Goal: Information Seeking & Learning: Learn about a topic

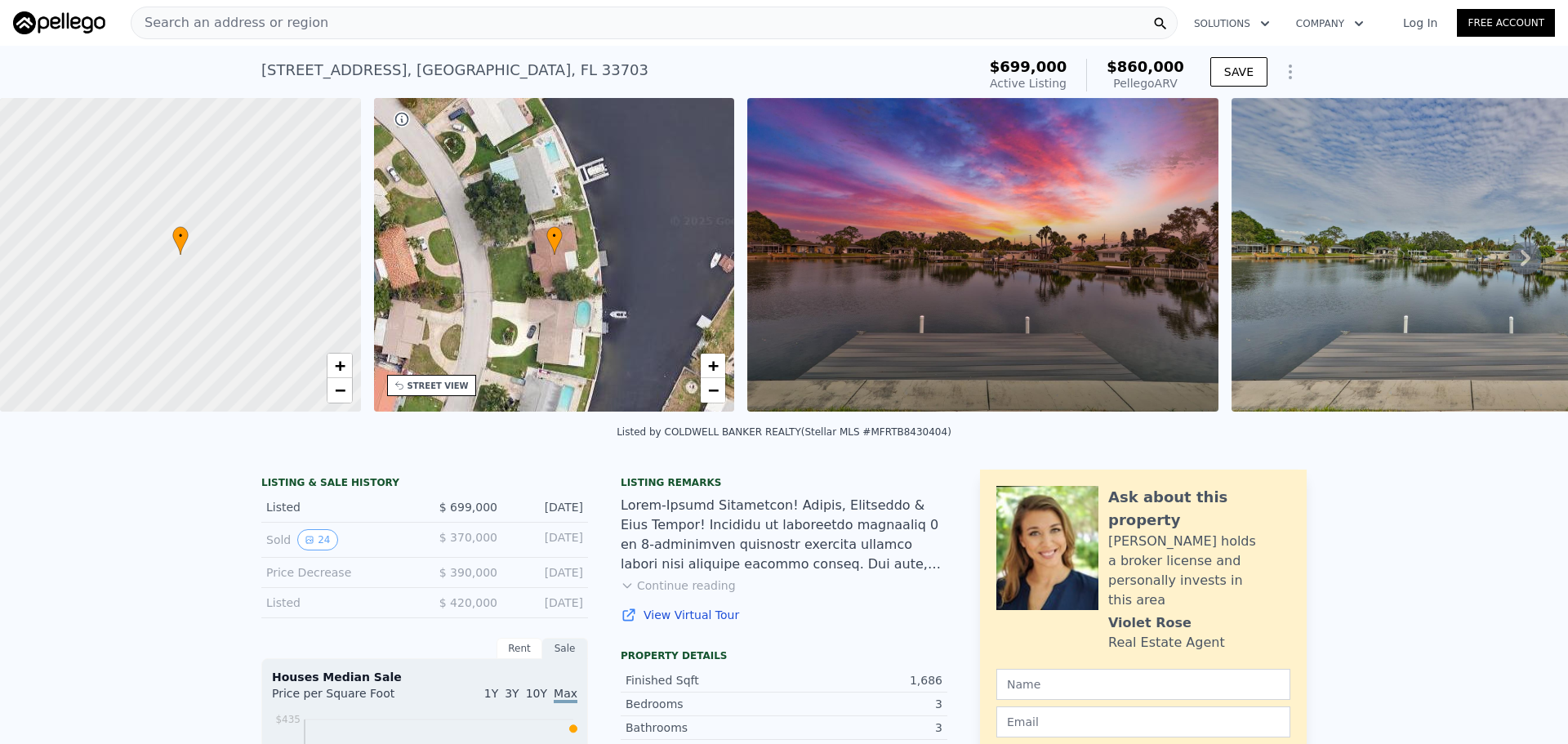
scroll to position [76, 0]
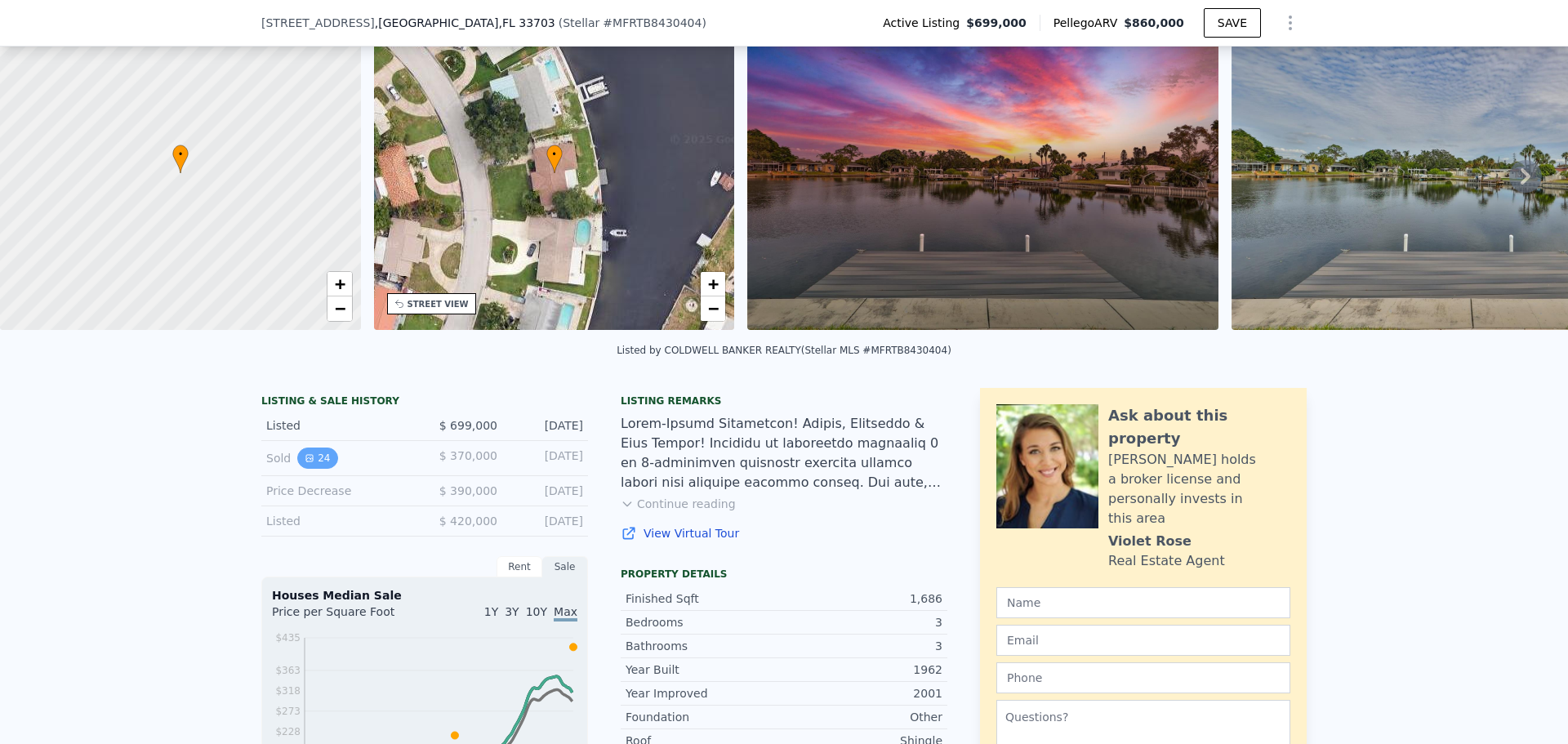
click at [310, 469] on button "24" at bounding box center [317, 458] width 40 height 22
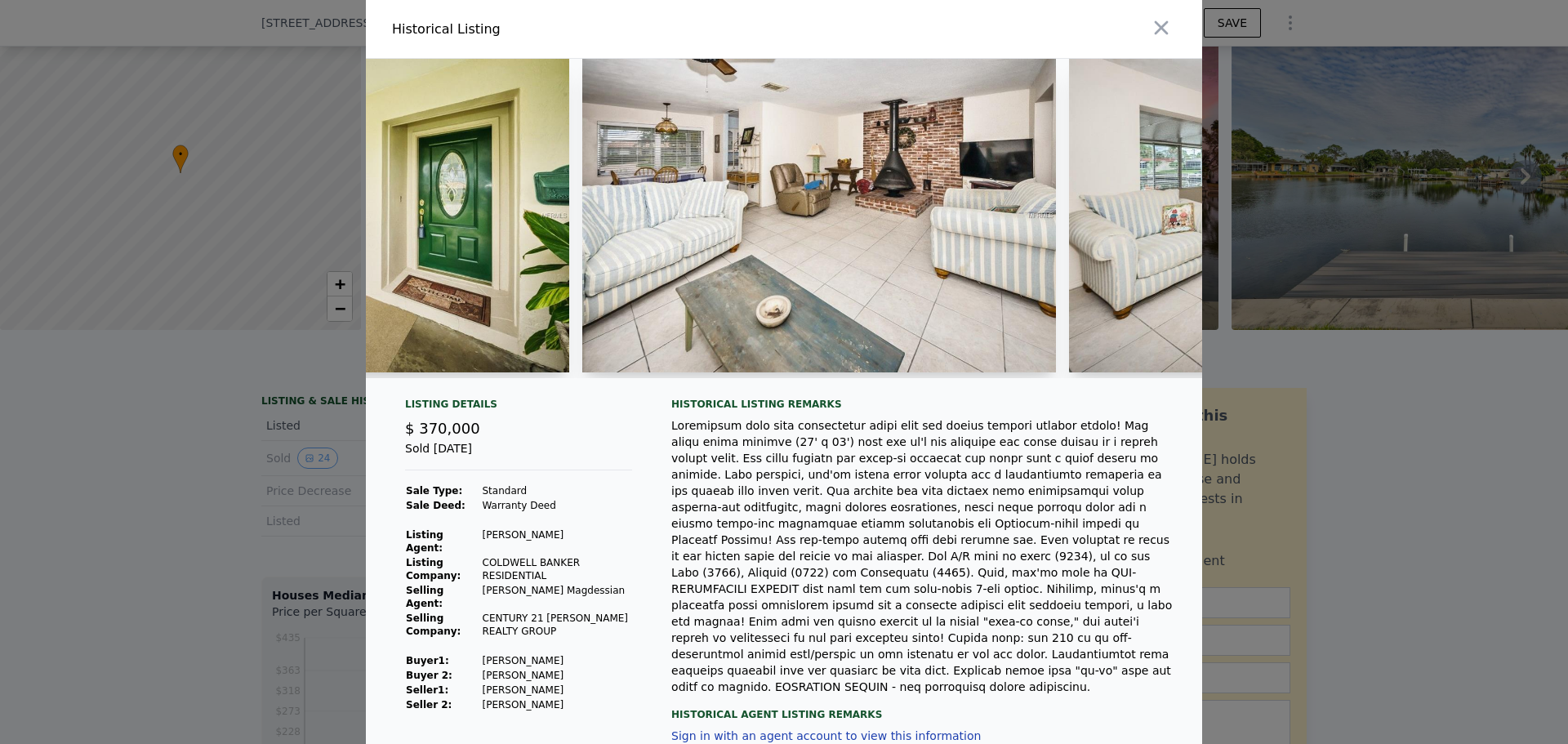
scroll to position [0, 1768]
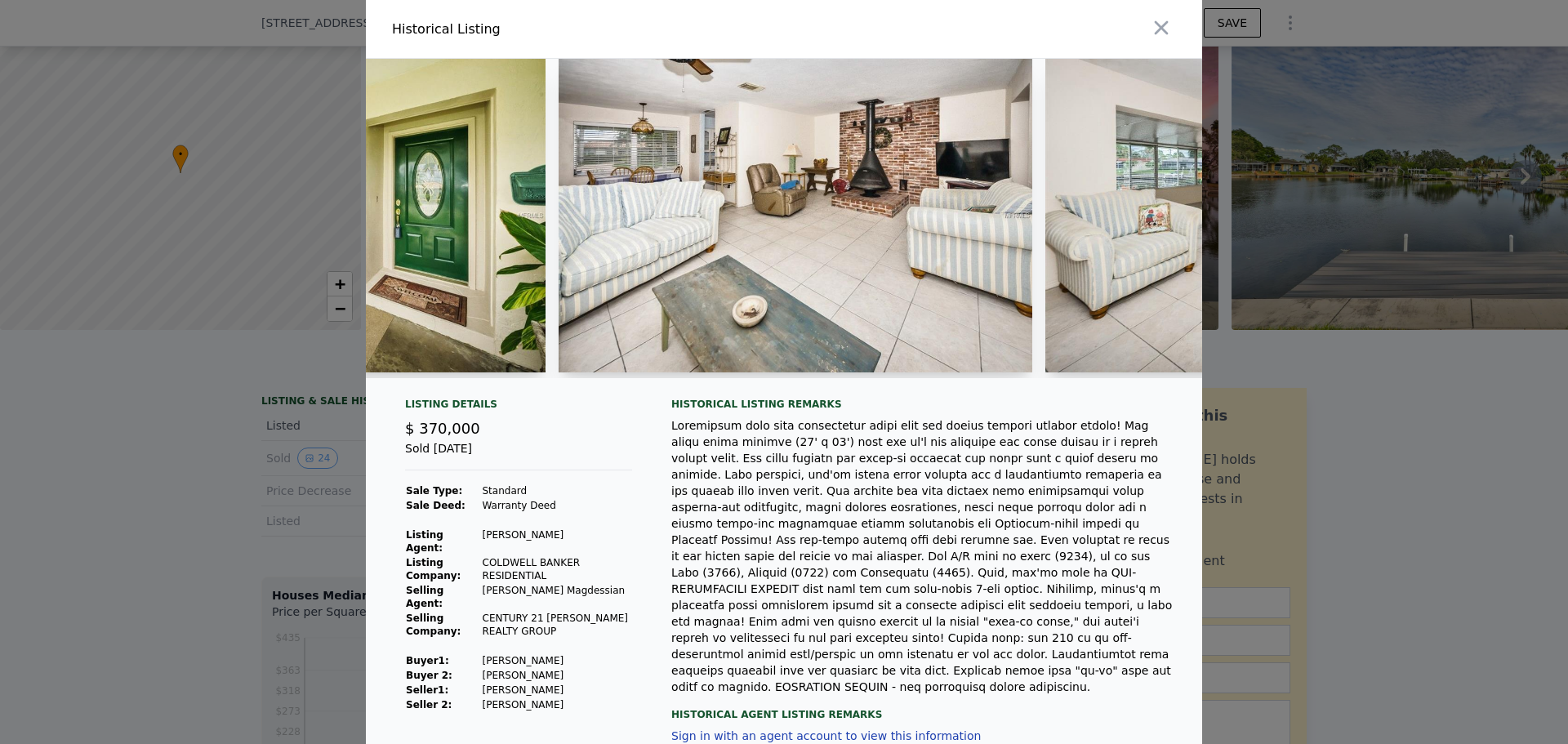
click at [256, 391] on div at bounding box center [784, 372] width 1568 height 744
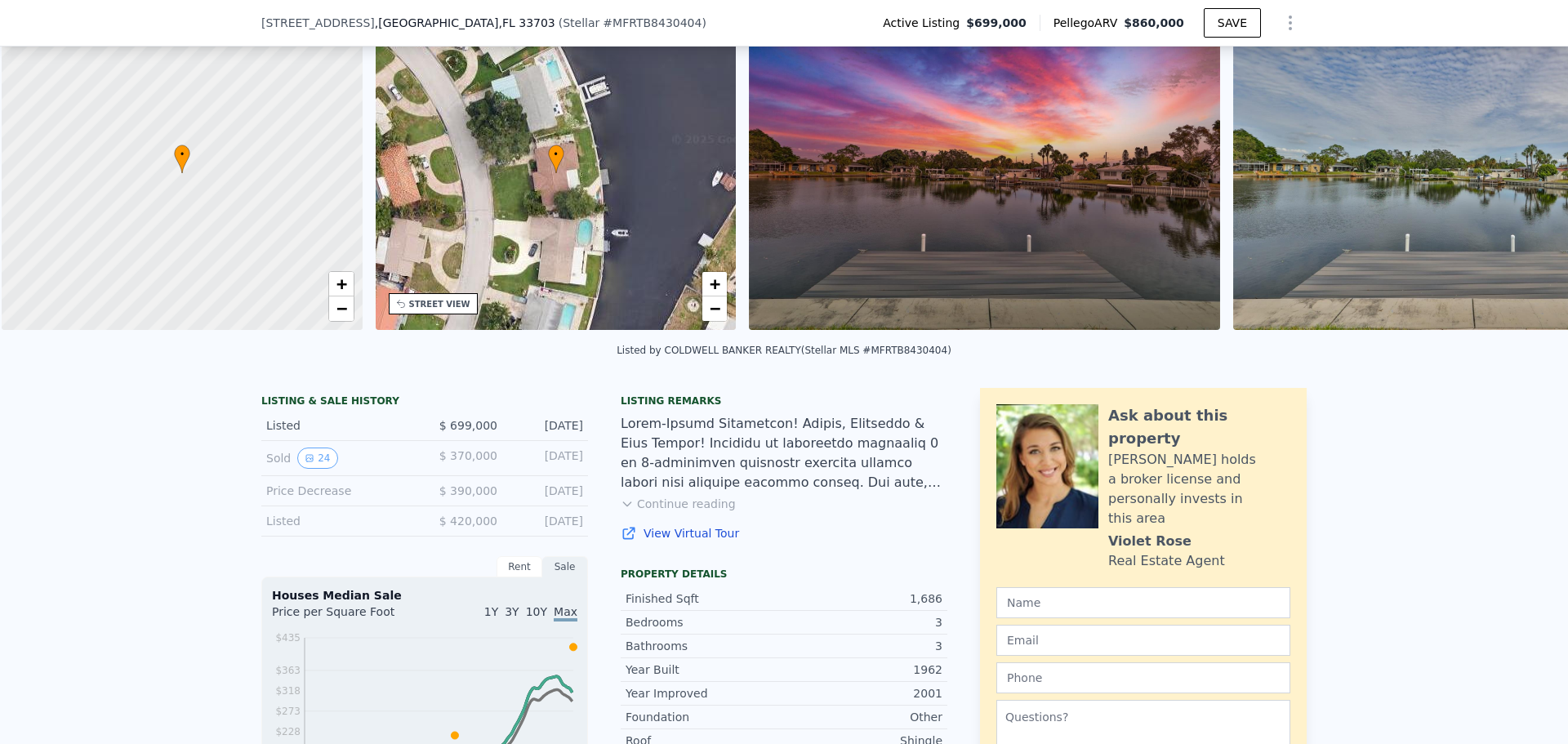
scroll to position [0, 7]
click at [310, 469] on button "24" at bounding box center [317, 458] width 40 height 22
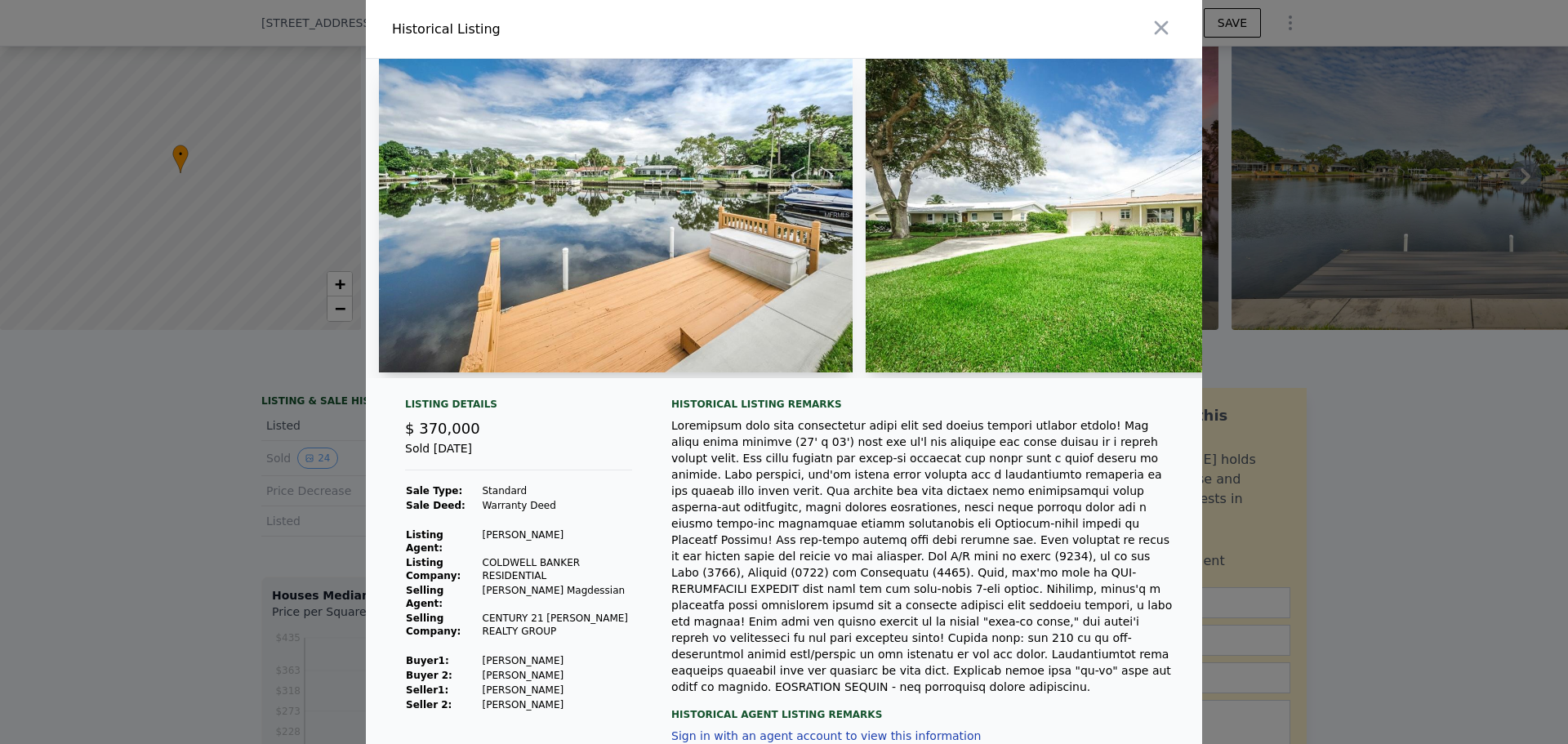
drag, startPoint x: 447, startPoint y: 390, endPoint x: 499, endPoint y: 383, distance: 52.5
click at [499, 383] on div at bounding box center [784, 225] width 836 height 333
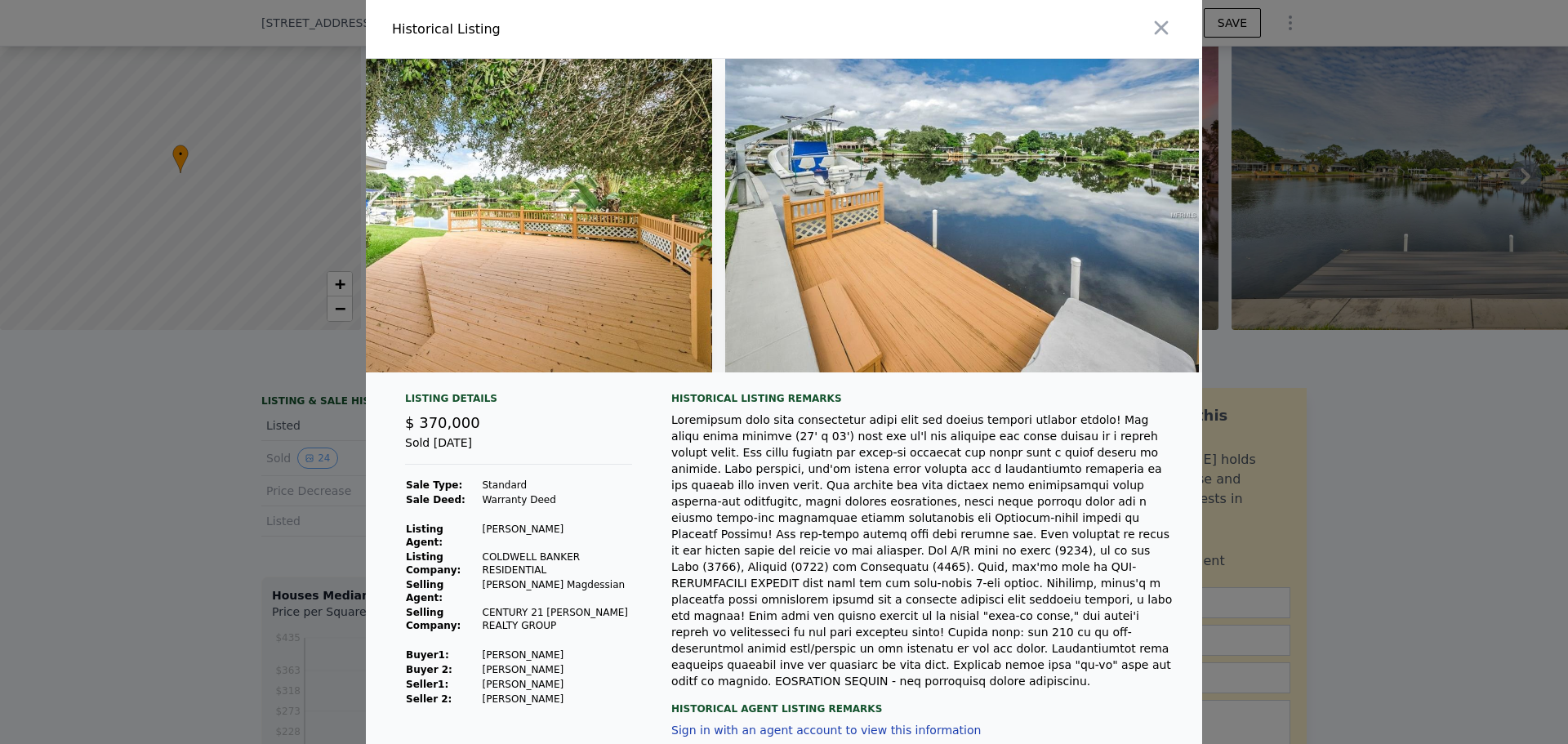
scroll to position [0, 10328]
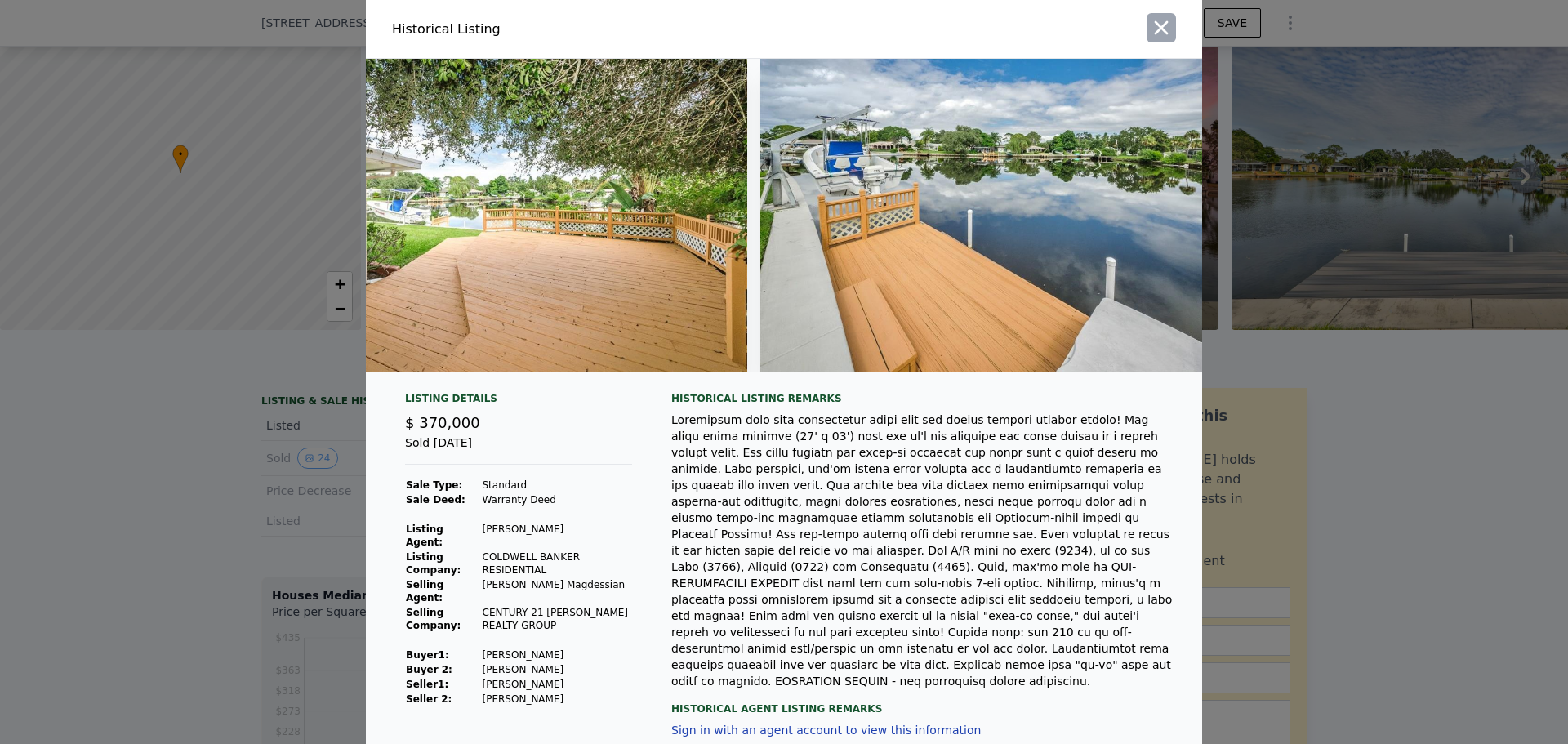
click at [1150, 26] on icon "button" at bounding box center [1161, 28] width 23 height 23
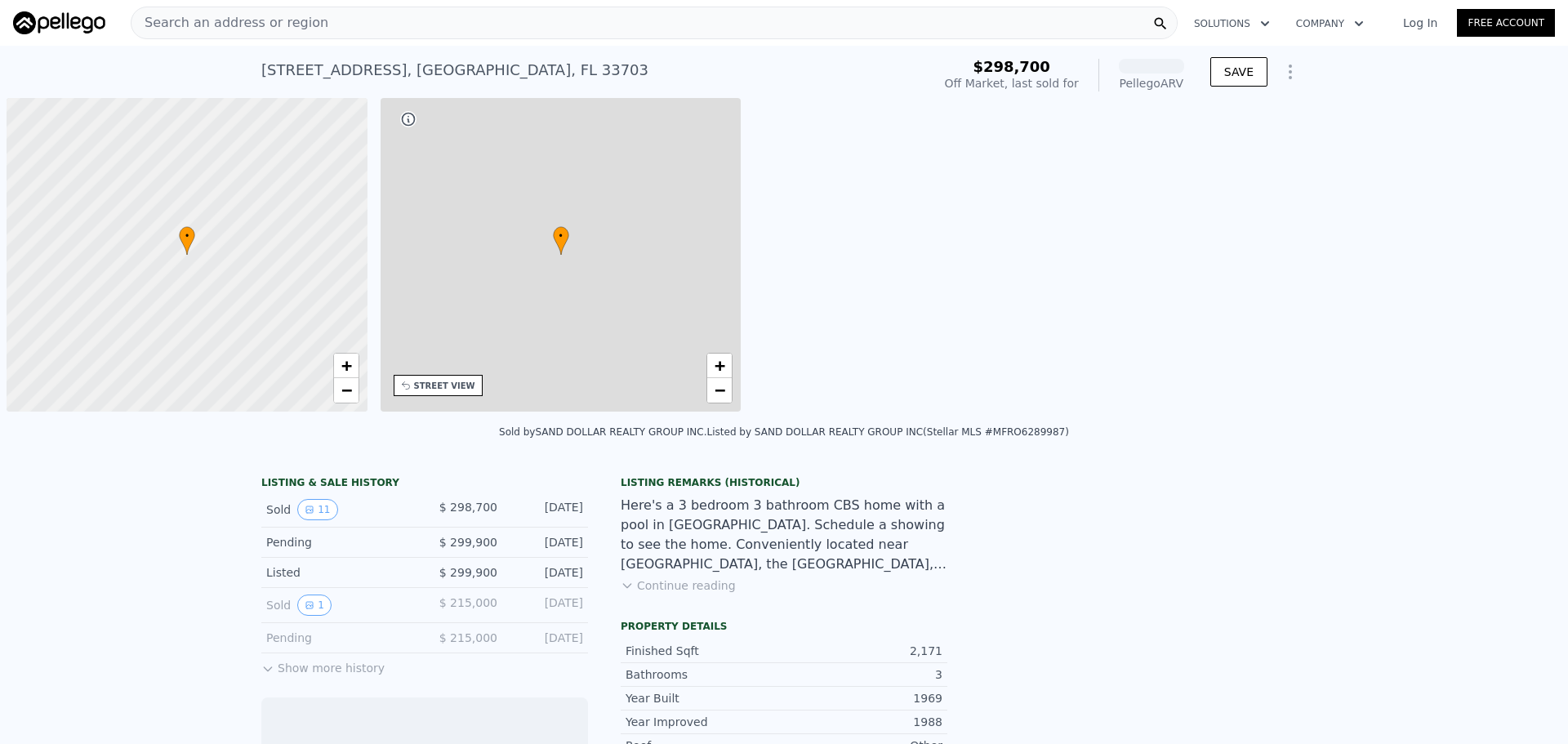
scroll to position [0, 7]
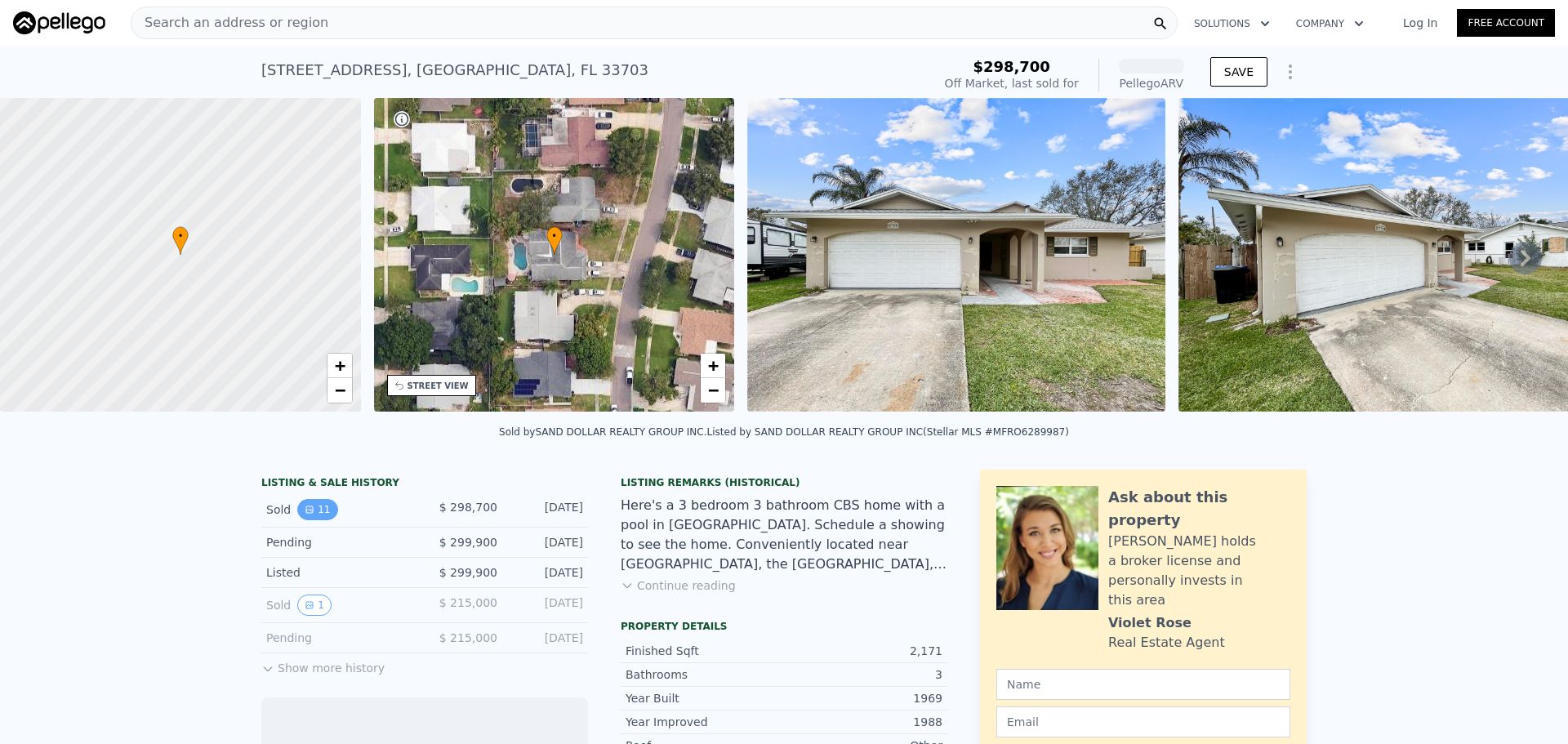
click at [306, 513] on icon "View historical data" at bounding box center [309, 510] width 7 height 7
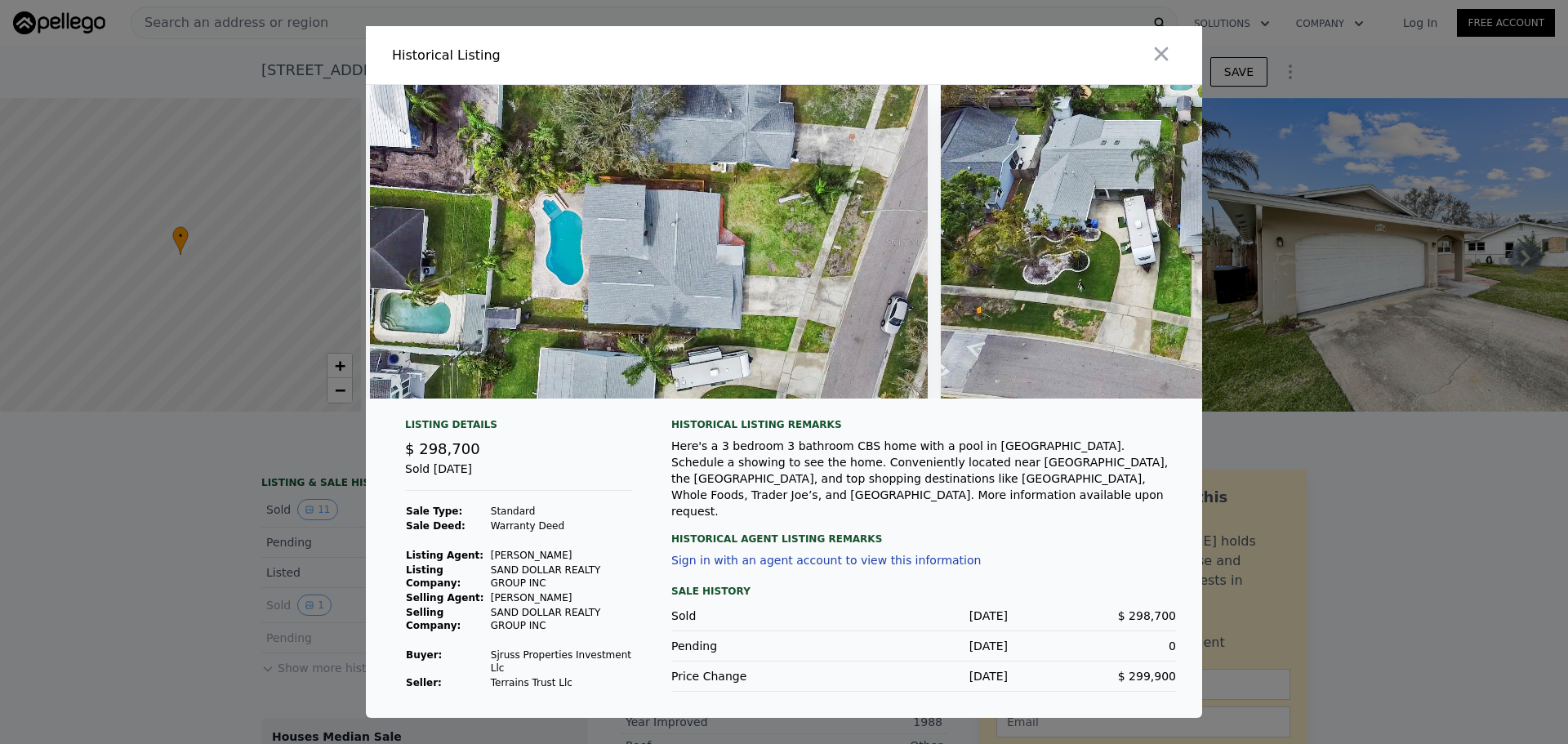
scroll to position [0, 4180]
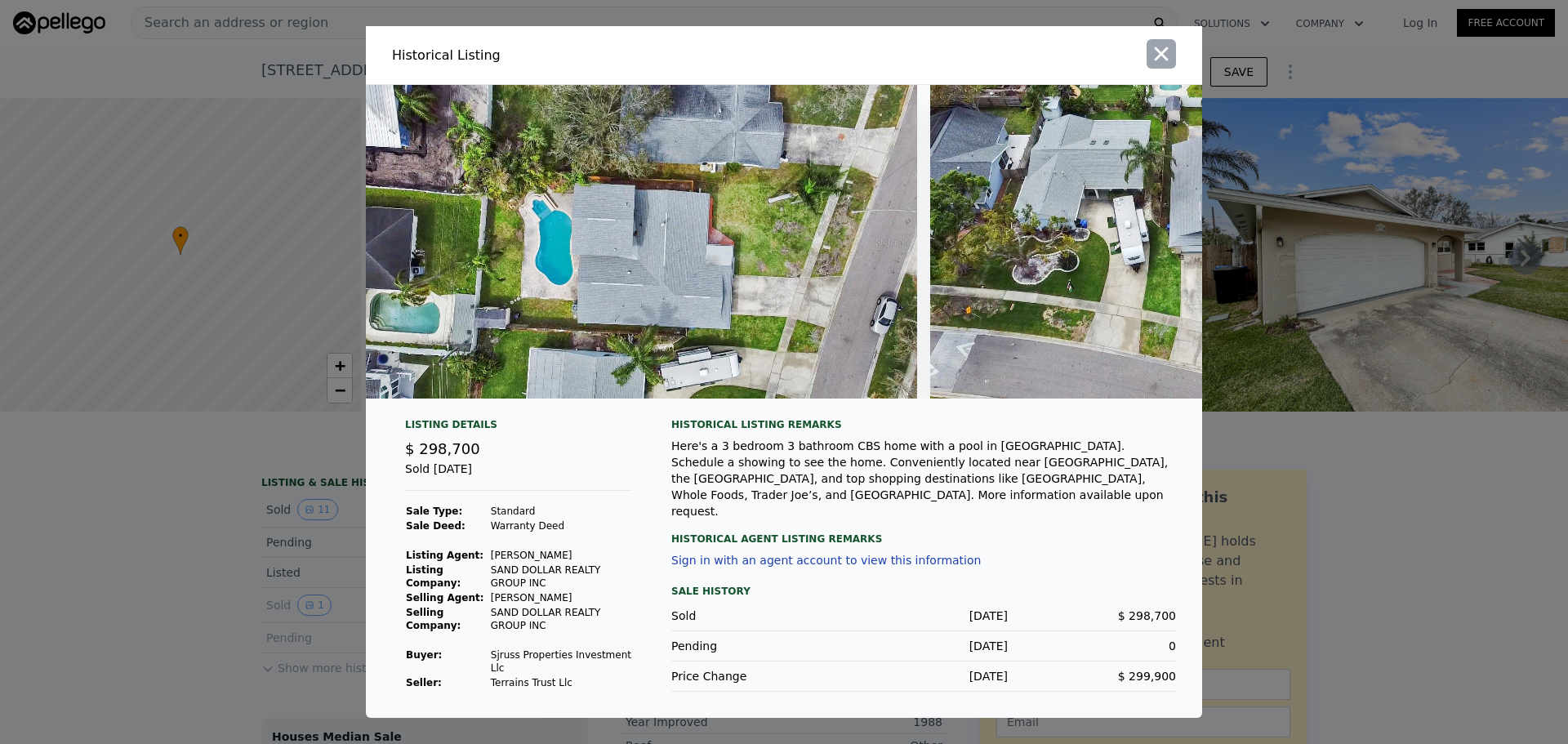
click at [1150, 66] on icon "button" at bounding box center [1161, 53] width 23 height 23
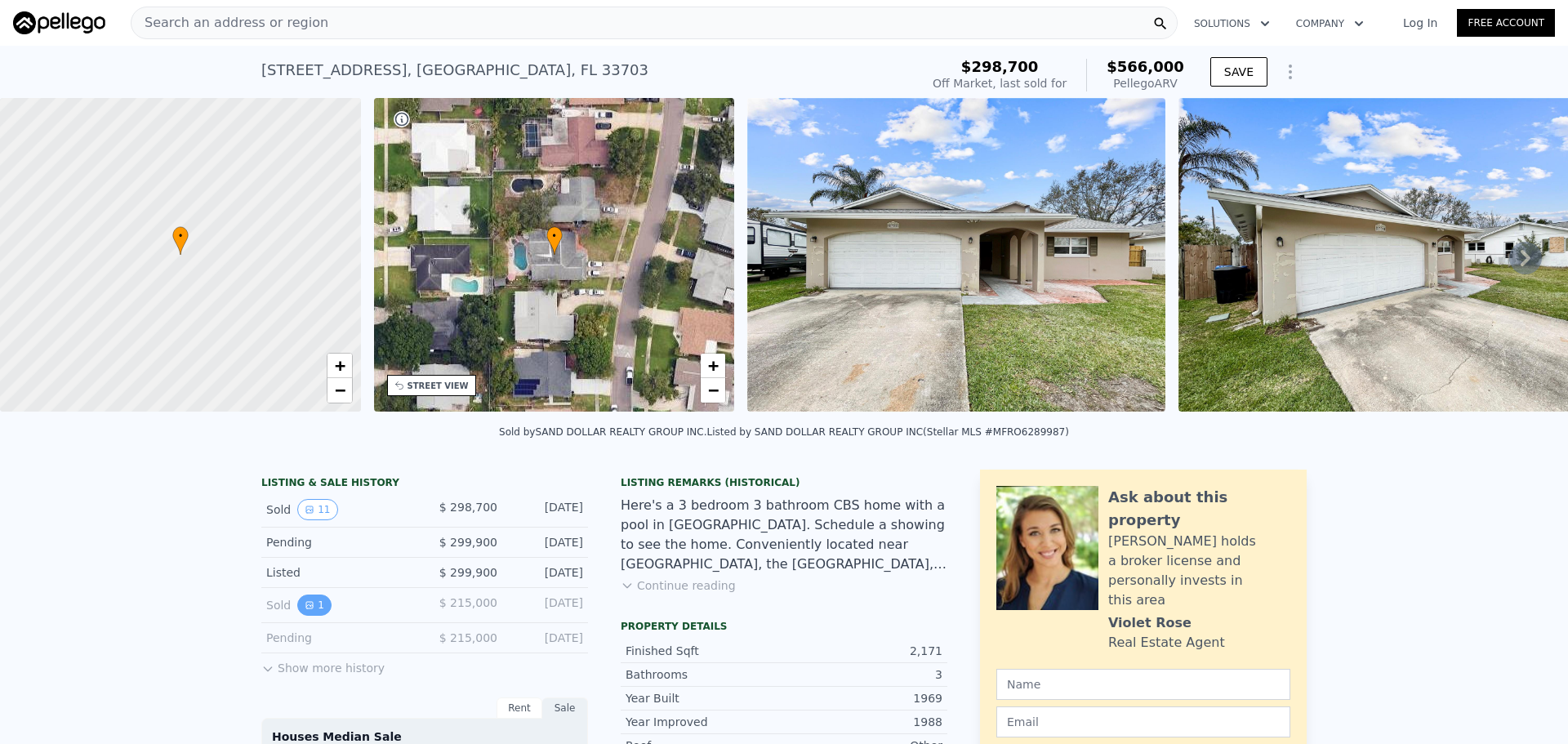
click at [309, 615] on button "1" at bounding box center [315, 605] width 34 height 22
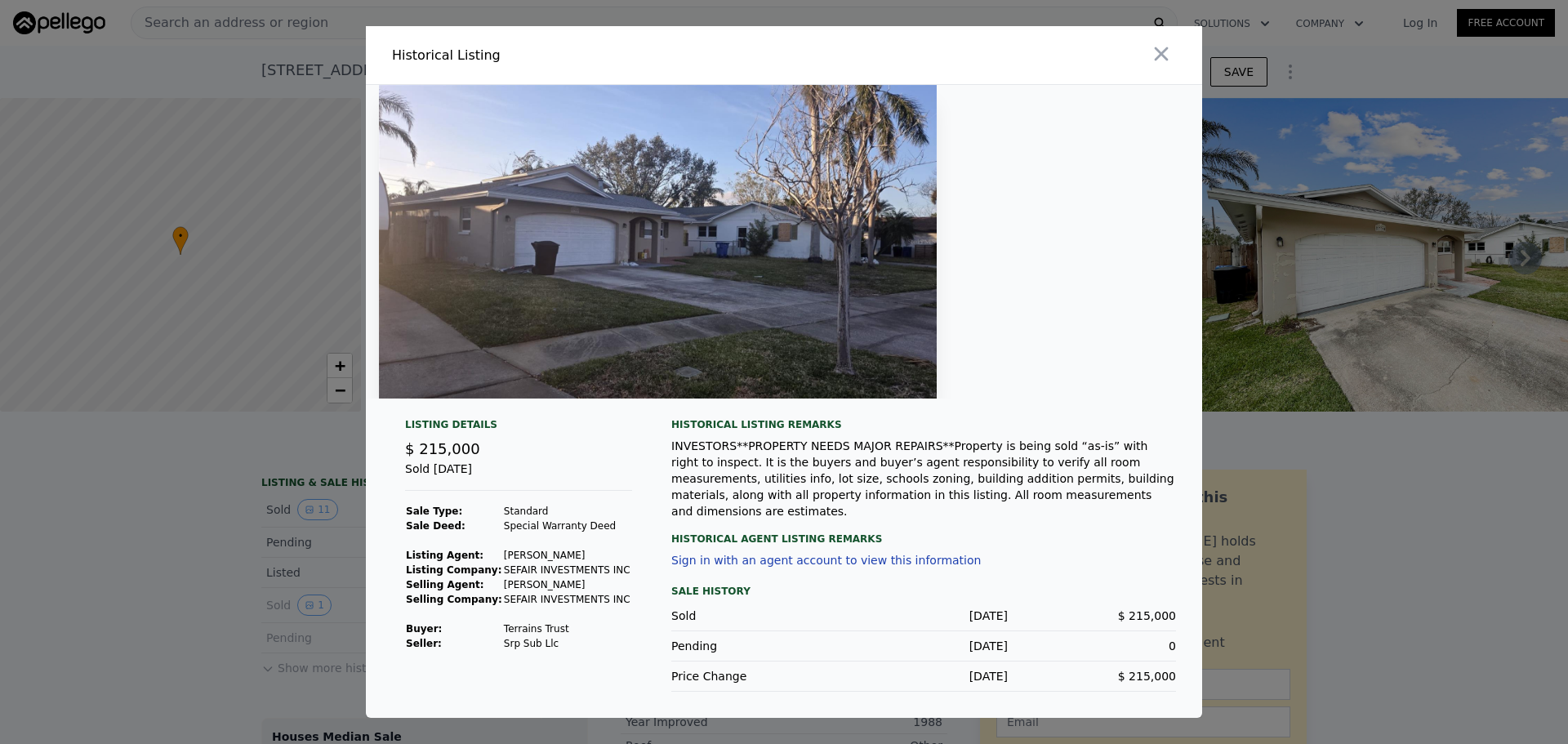
click at [1146, 72] on div at bounding box center [996, 54] width 412 height 58
drag, startPoint x: 738, startPoint y: 453, endPoint x: 899, endPoint y: 449, distance: 161.0
click at [899, 449] on div "INVESTORS**PROPERTY NEEDS MAJOR REPAIRS**Property is being sold “as-is” with ri…" at bounding box center [924, 478] width 505 height 82
click at [1159, 62] on icon "button" at bounding box center [1161, 53] width 23 height 23
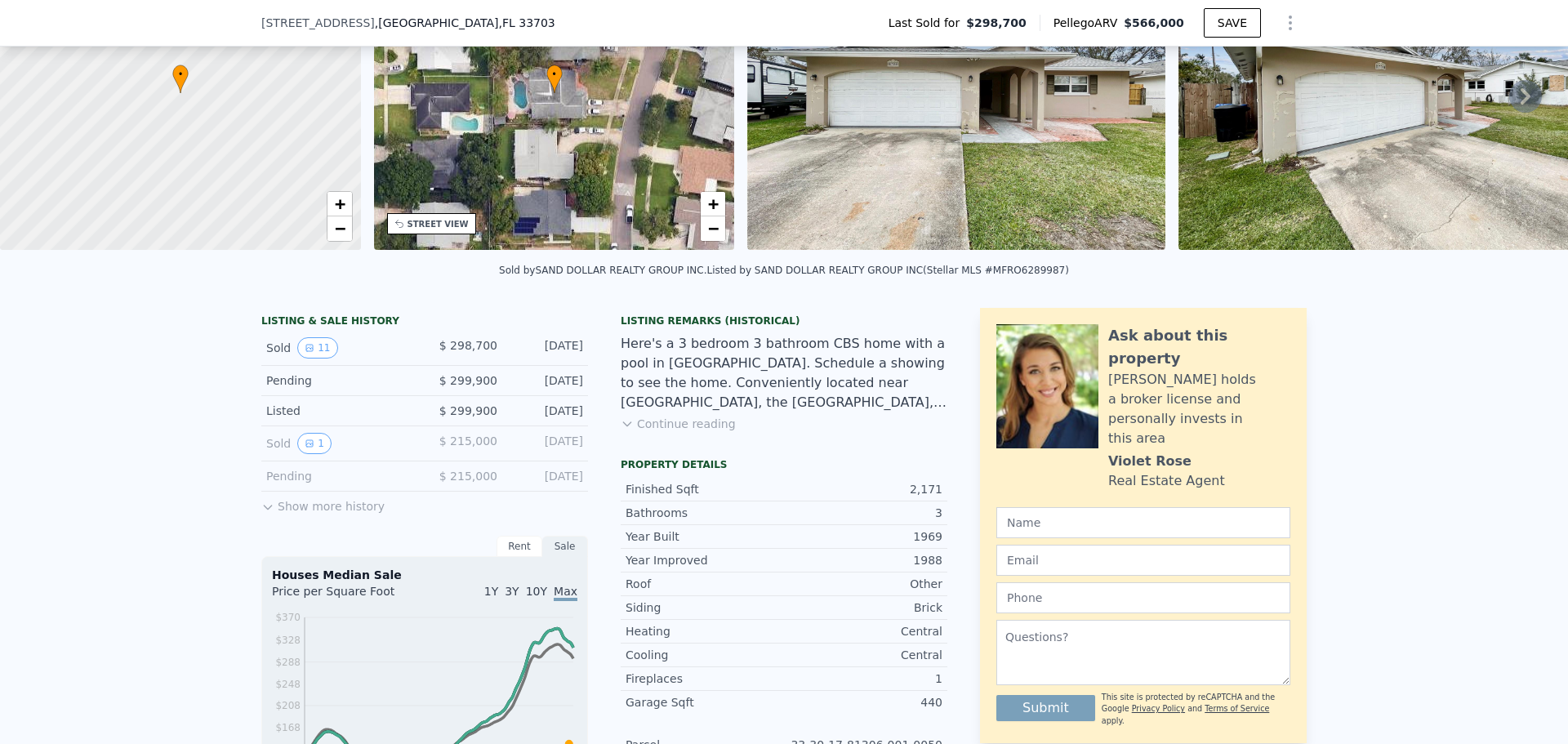
scroll to position [158, 0]
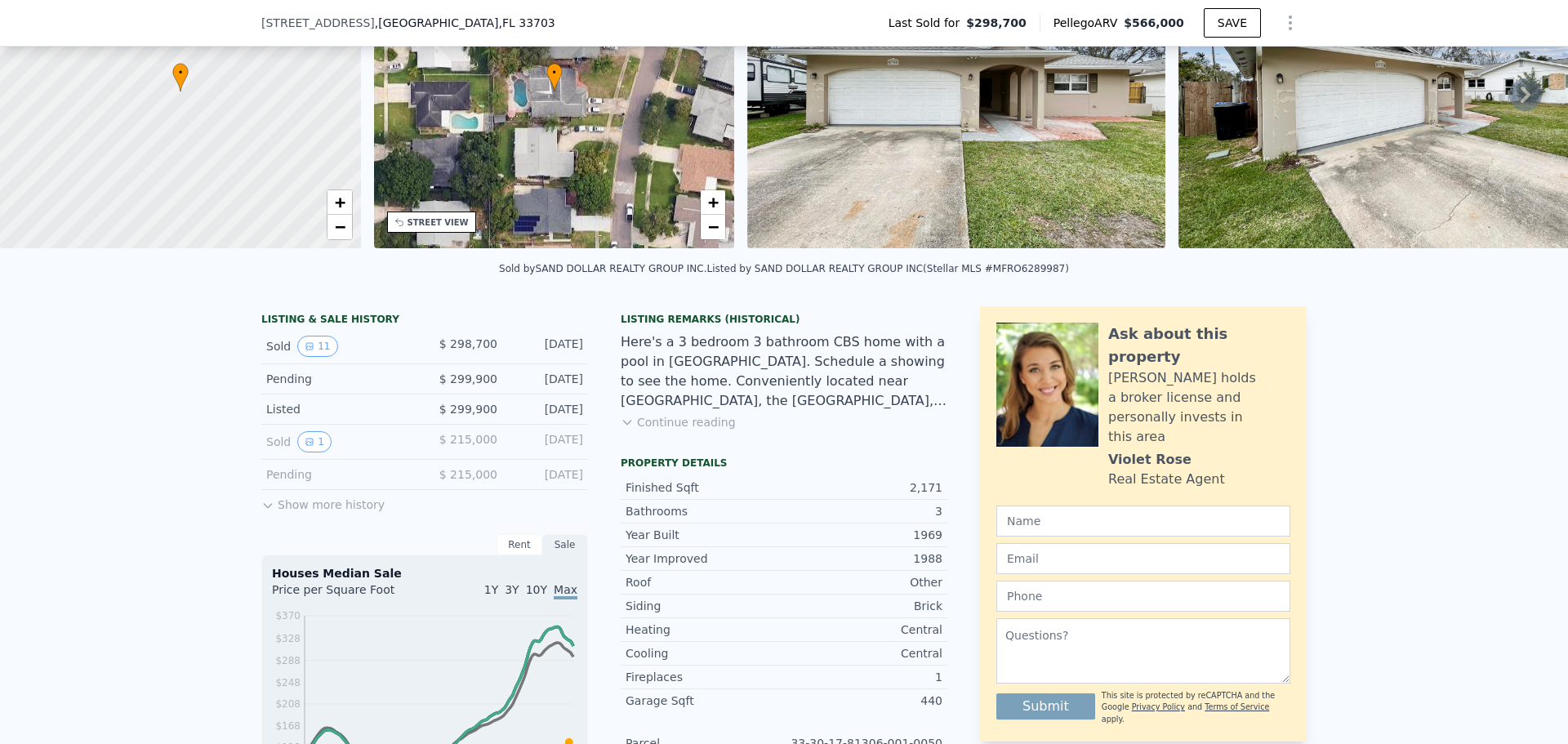
click at [267, 512] on icon at bounding box center [267, 505] width 13 height 13
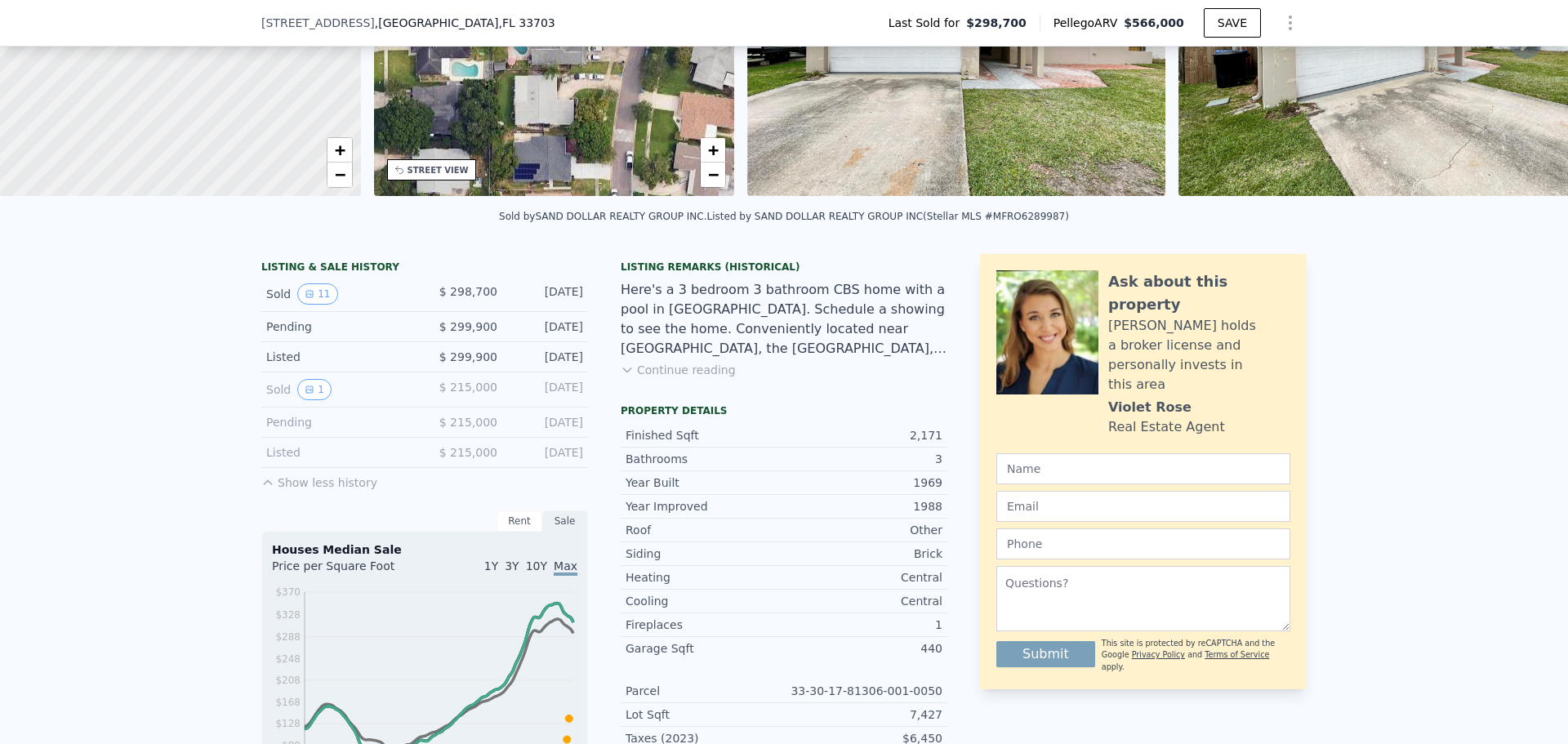
scroll to position [240, 0]
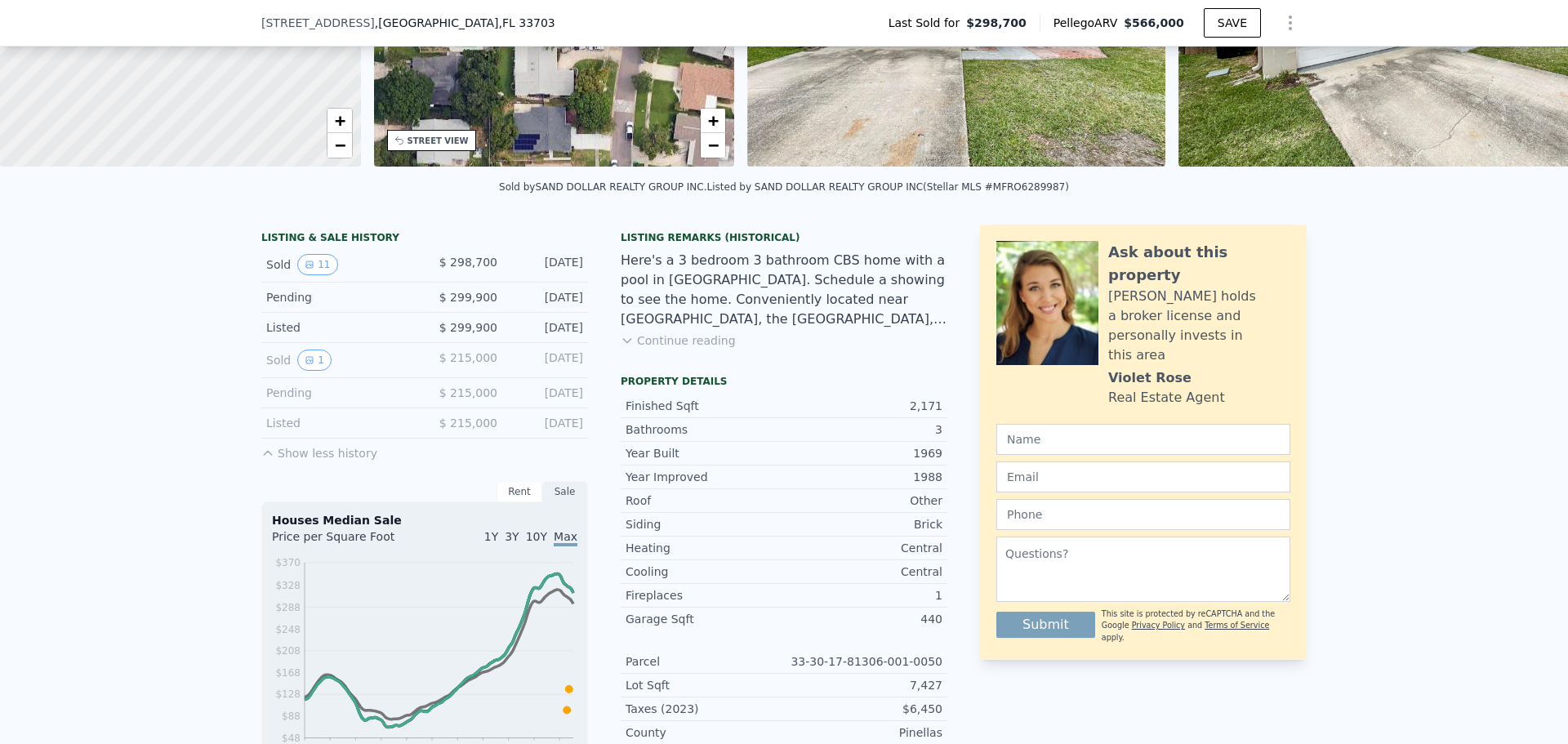
click at [701, 348] on button "Continue reading" at bounding box center [678, 341] width 116 height 16
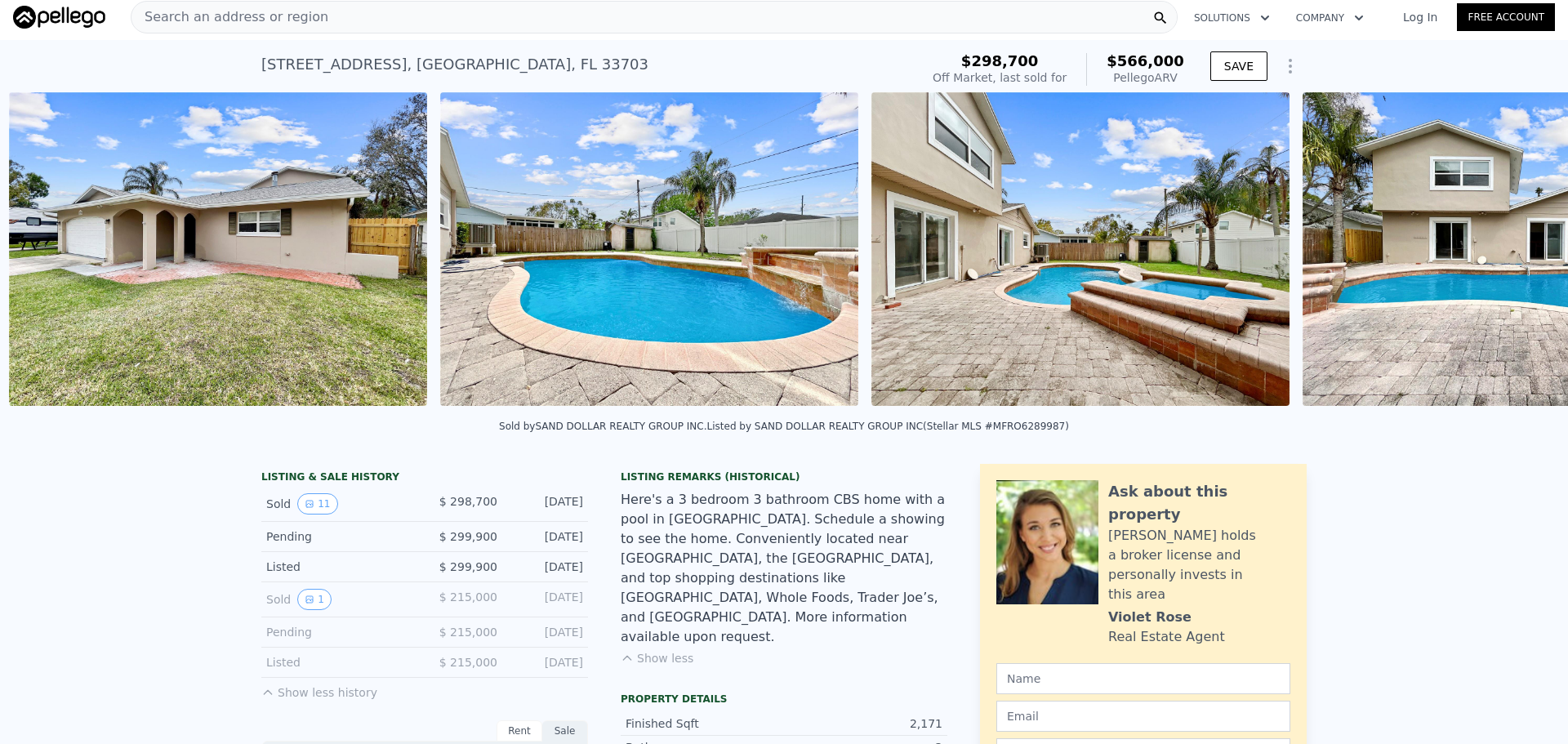
scroll to position [0, 1610]
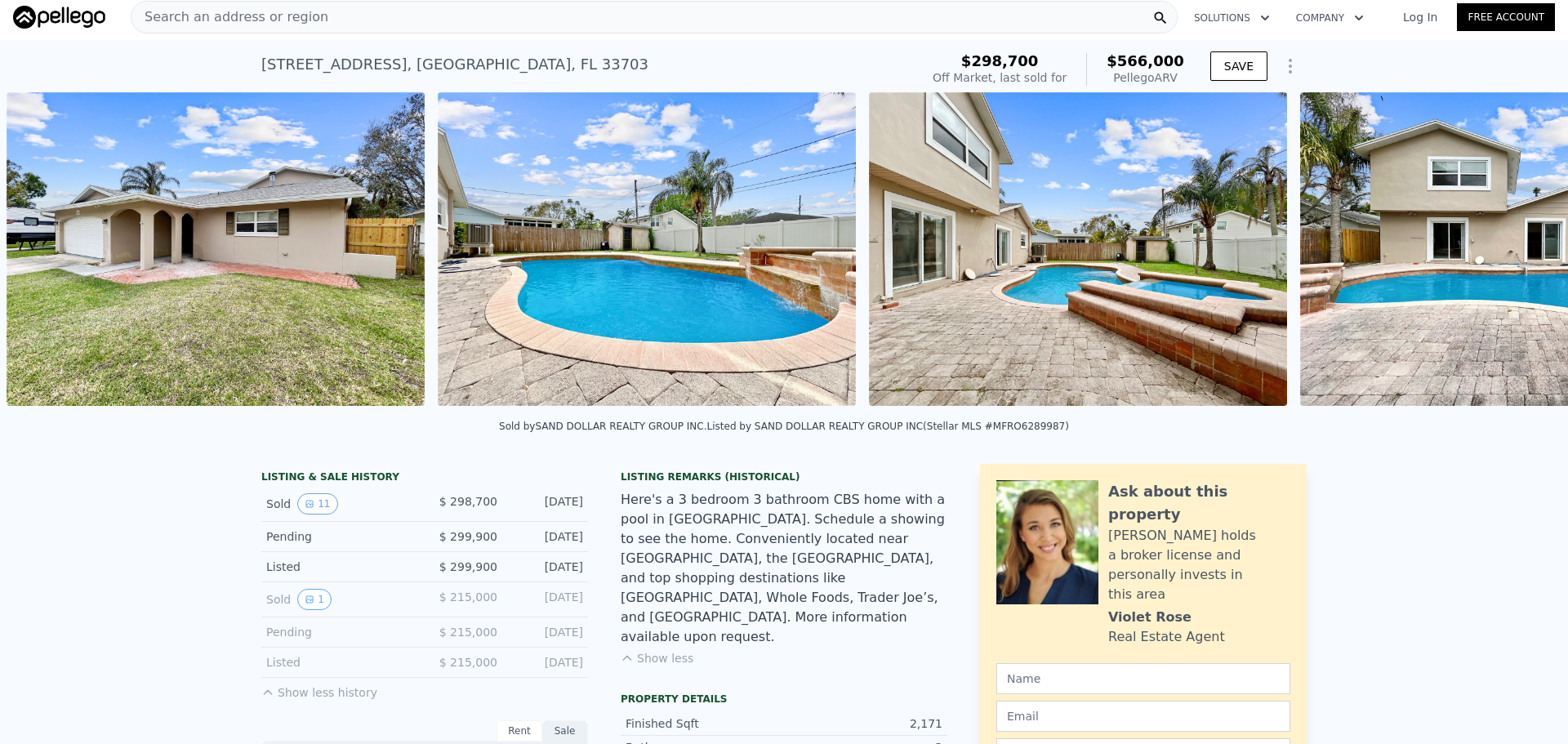
click at [911, 223] on img at bounding box center [1078, 249] width 418 height 314
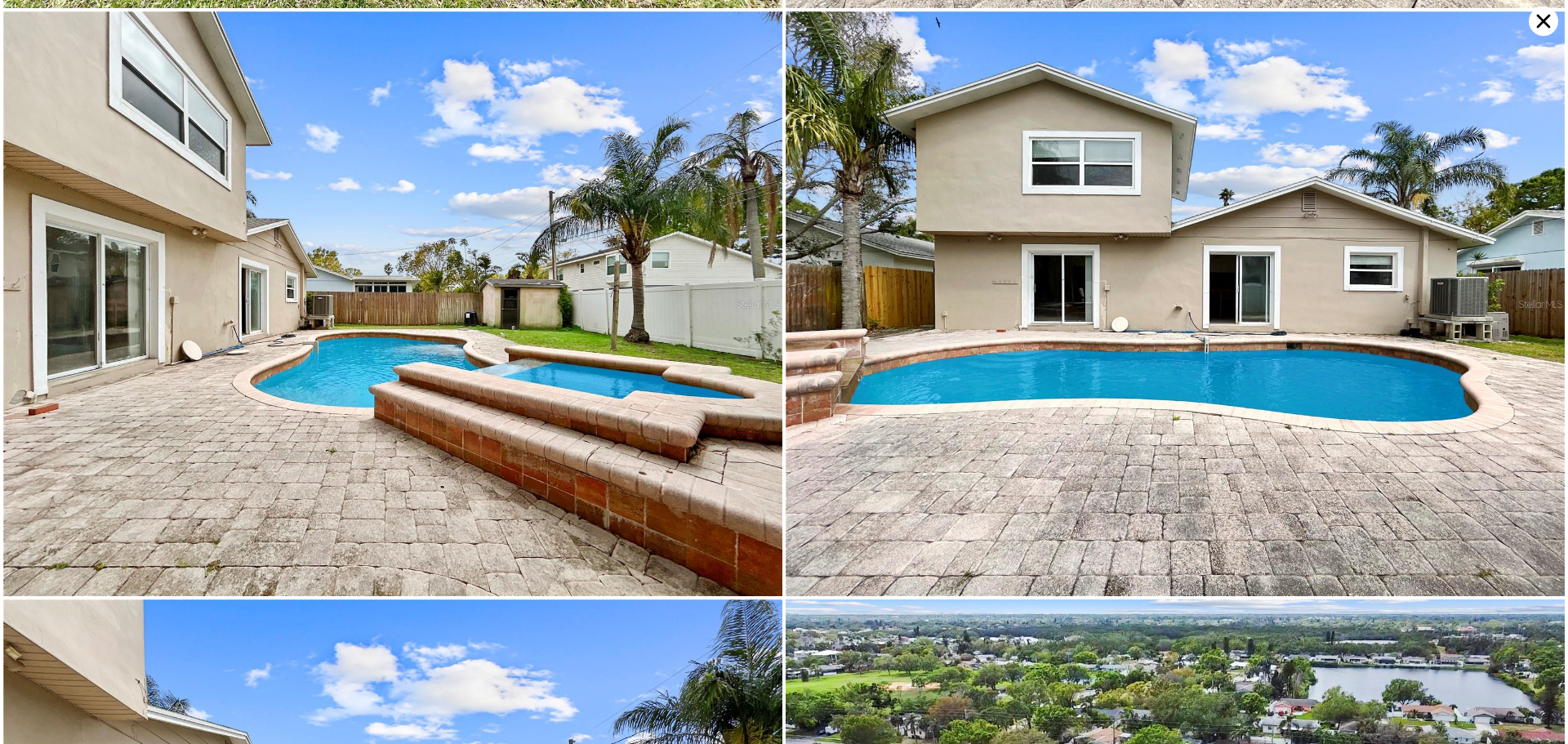
scroll to position [1166, 0]
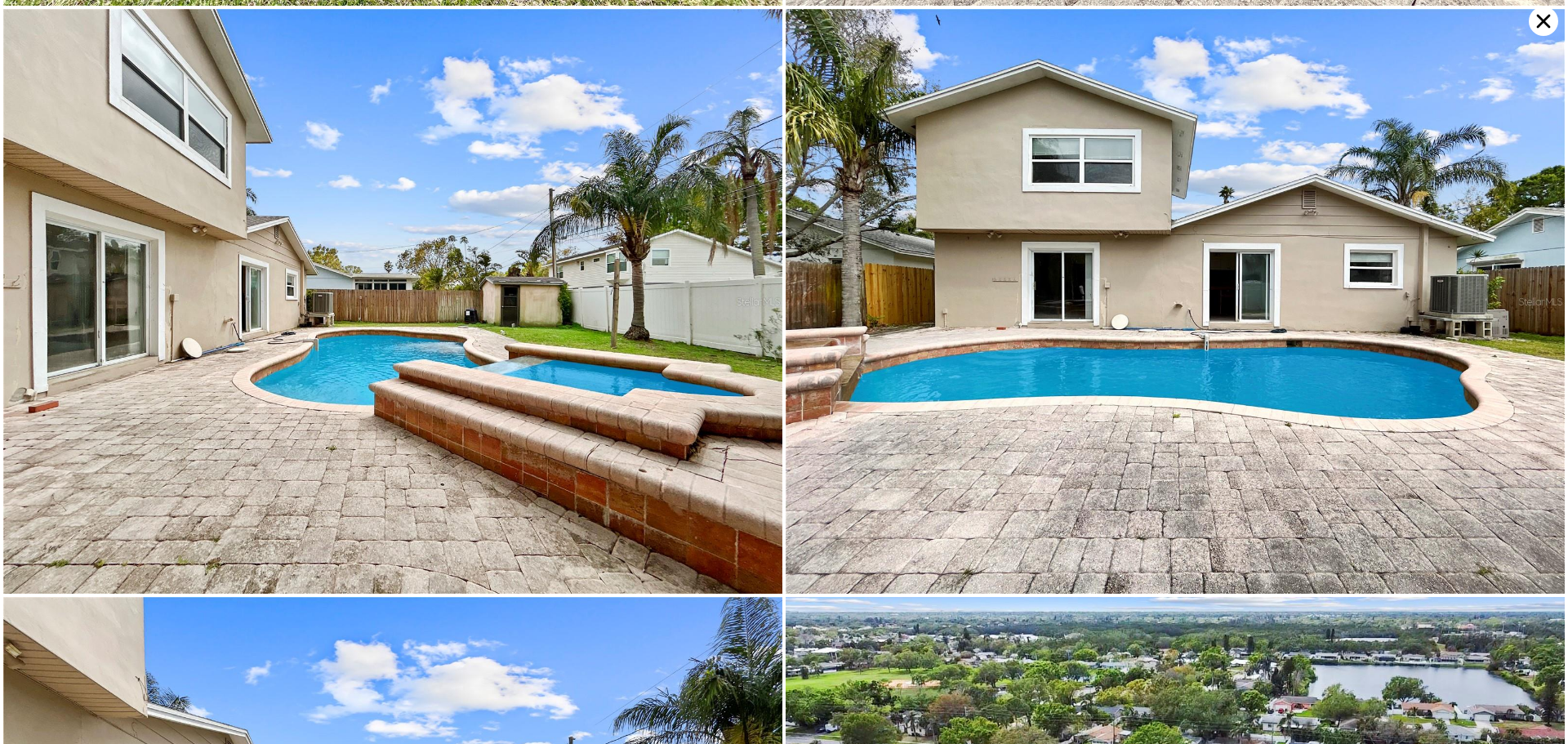
click at [75, 299] on img at bounding box center [393, 301] width 779 height 585
click at [116, 94] on img at bounding box center [393, 301] width 779 height 585
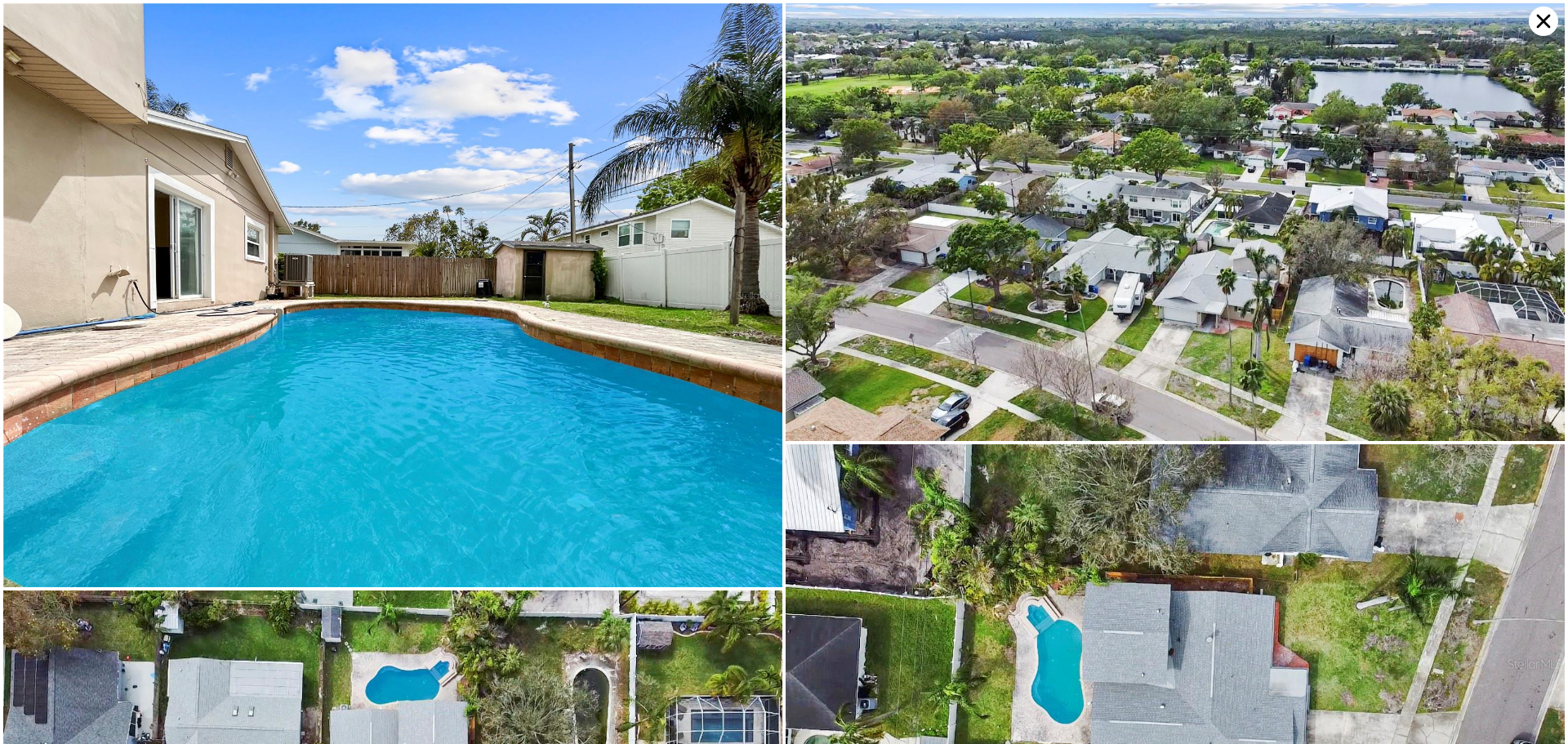
scroll to position [1750, 0]
